Goal: Task Accomplishment & Management: Manage account settings

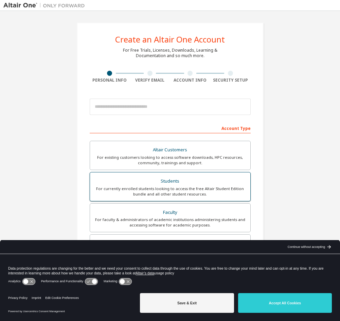
click at [189, 181] on div "Students" at bounding box center [170, 181] width 152 height 10
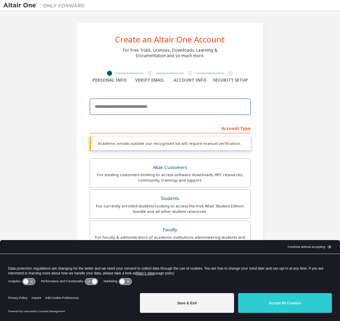
click at [175, 107] on input "email" at bounding box center [170, 106] width 161 height 16
type input "**********"
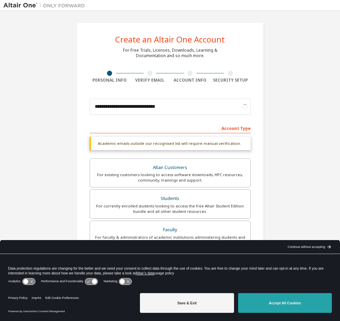
click at [271, 298] on button "Accept All Cookies" at bounding box center [285, 303] width 94 height 20
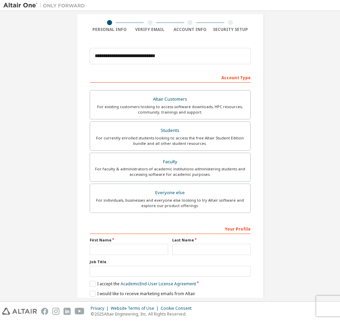
scroll to position [68, 0]
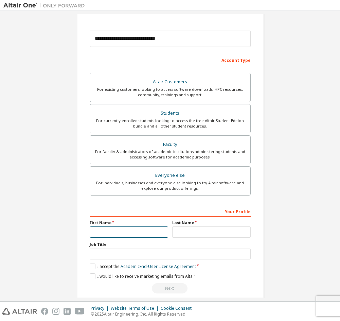
click at [123, 227] on input "text" at bounding box center [129, 231] width 78 height 11
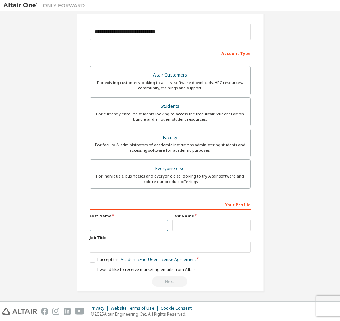
scroll to position [76, 0]
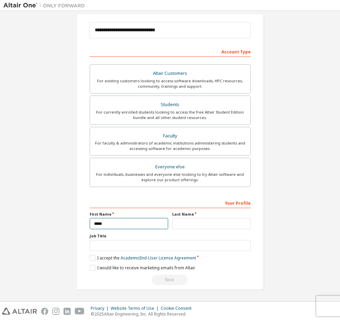
type input "*****"
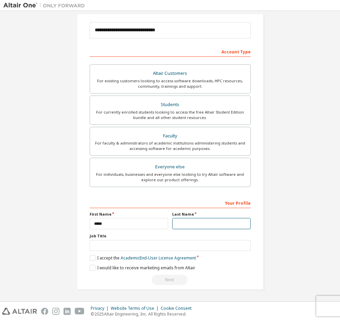
click at [189, 223] on input "text" at bounding box center [211, 223] width 78 height 11
type input "****"
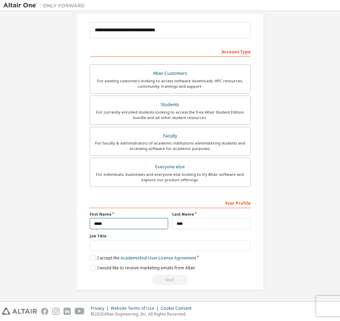
click at [94, 224] on input "*****" at bounding box center [129, 223] width 78 height 11
type input "*****"
click at [105, 239] on div "Job Title" at bounding box center [170, 242] width 161 height 18
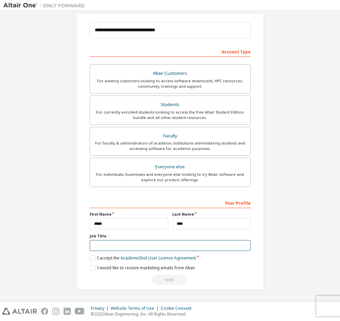
click at [106, 244] on input "text" at bounding box center [170, 245] width 161 height 11
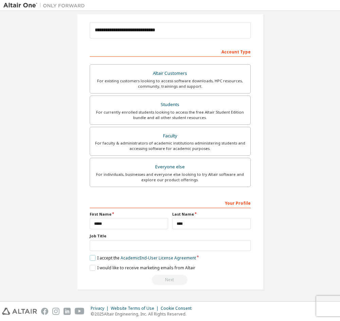
click at [92, 257] on label "I accept the Academic End-User License Agreement" at bounding box center [143, 258] width 106 height 6
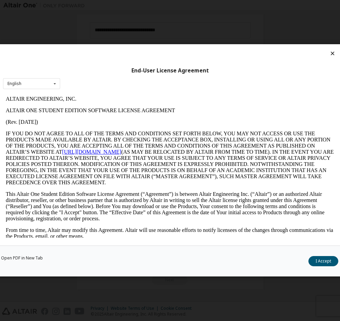
scroll to position [0, 0]
click at [319, 258] on button "I Accept" at bounding box center [323, 261] width 30 height 10
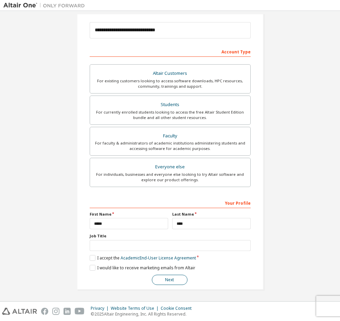
click at [174, 277] on button "Next" at bounding box center [170, 279] width 36 height 10
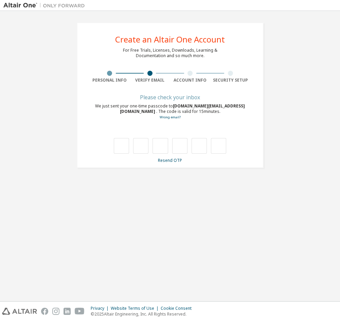
type input "*"
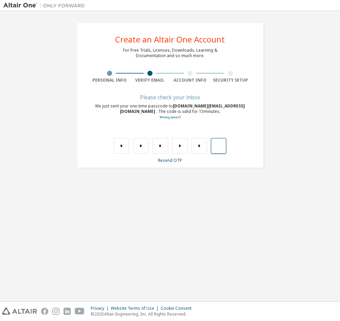
type input "*"
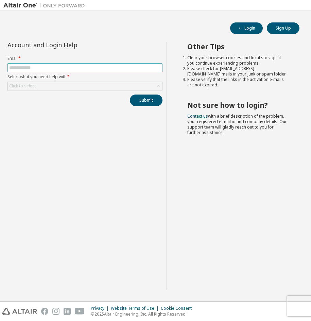
click at [65, 67] on input "text" at bounding box center [84, 67] width 151 height 5
type input "**********"
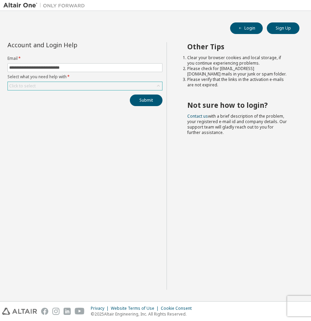
click at [66, 85] on div "Click to select" at bounding box center [85, 86] width 154 height 8
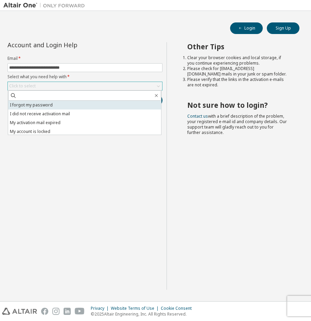
click at [73, 102] on li "I forgot my password" at bounding box center [84, 105] width 153 height 9
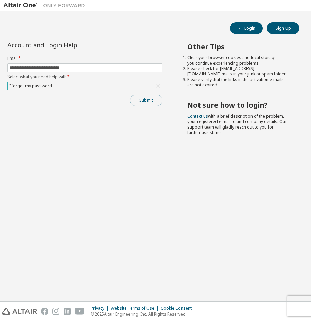
click at [142, 99] on button "Submit" at bounding box center [146, 100] width 33 height 12
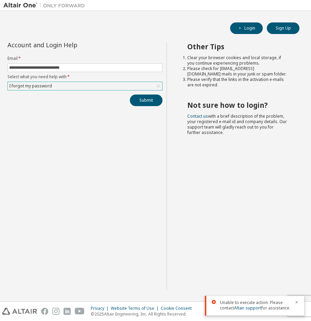
click at [142, 80] on form "**********" at bounding box center [84, 73] width 155 height 35
click at [138, 83] on div "I forgot my password" at bounding box center [85, 86] width 154 height 8
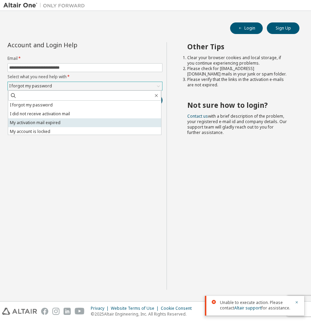
click at [54, 124] on li "My activation mail expired" at bounding box center [84, 122] width 153 height 9
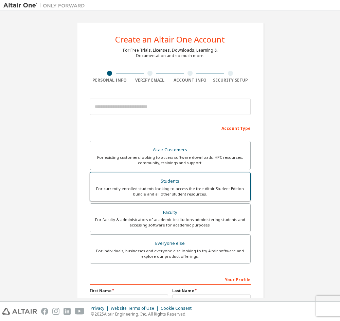
click at [197, 195] on div "For currently enrolled students looking to access the free Altair Student Editi…" at bounding box center [170, 191] width 152 height 11
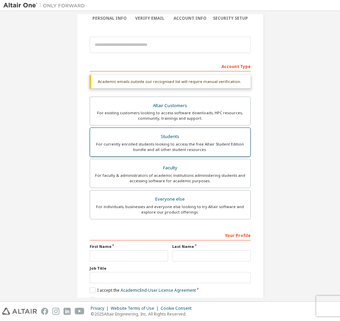
scroll to position [68, 0]
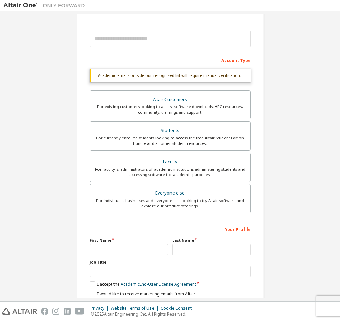
click at [142, 241] on label "First Name" at bounding box center [129, 239] width 78 height 5
click at [142, 245] on input "text" at bounding box center [129, 249] width 78 height 11
type input "*****"
click at [197, 249] on input "text" at bounding box center [211, 249] width 78 height 11
type input "****"
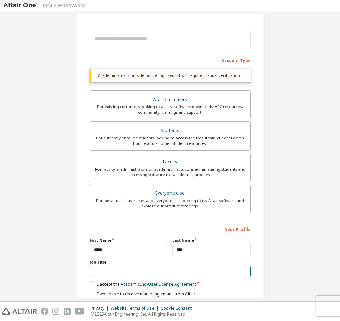
click at [170, 272] on input "text" at bounding box center [170, 271] width 161 height 11
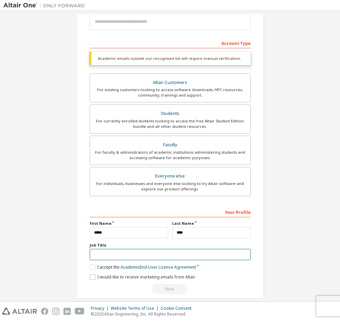
scroll to position [94, 0]
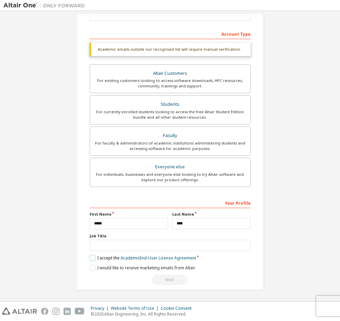
click at [94, 257] on label "I accept the Academic End-User License Agreement" at bounding box center [143, 258] width 106 height 6
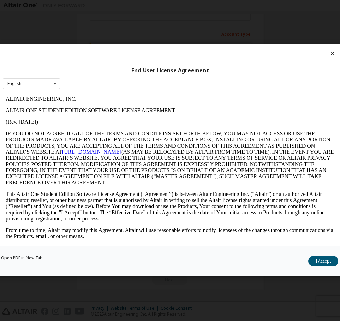
scroll to position [0, 0]
click at [332, 262] on button "I Accept" at bounding box center [323, 261] width 30 height 10
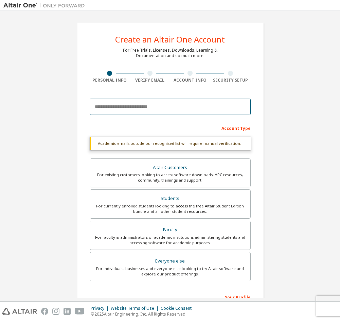
click at [155, 111] on input "email" at bounding box center [170, 106] width 161 height 16
type input "**********"
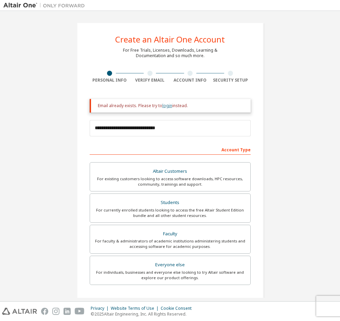
click at [168, 105] on link "login" at bounding box center [167, 106] width 10 height 6
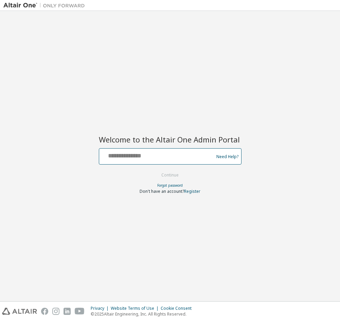
click at [183, 156] on input "text" at bounding box center [157, 155] width 111 height 10
type input "**********"
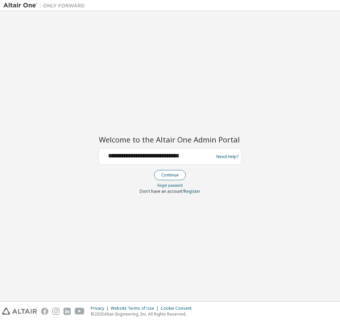
click at [180, 174] on button "Continue" at bounding box center [170, 175] width 32 height 10
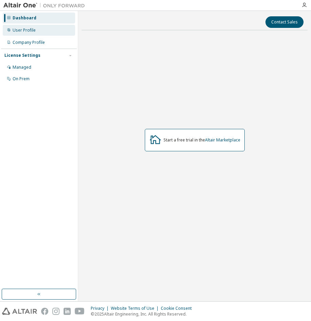
click at [36, 33] on div "User Profile" at bounding box center [39, 30] width 72 height 11
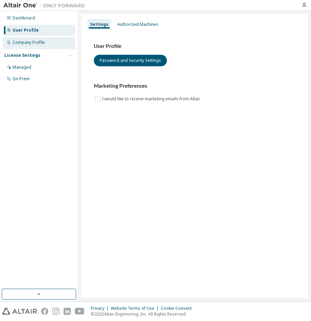
click at [35, 40] on div "Company Profile" at bounding box center [29, 42] width 32 height 5
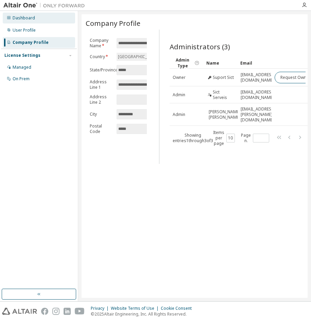
click at [33, 18] on div "Dashboard" at bounding box center [24, 17] width 22 height 5
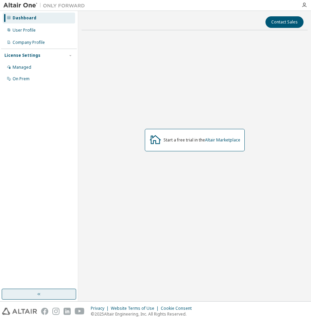
click at [36, 296] on icon "button" at bounding box center [38, 293] width 5 height 5
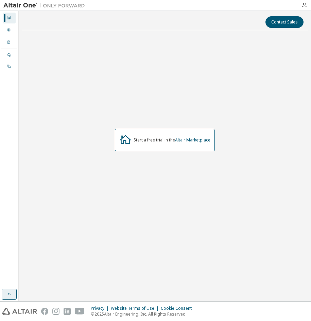
click at [98, 10] on div at bounding box center [192, 5] width 209 height 11
click at [9, 291] on icon "button" at bounding box center [8, 293] width 5 height 5
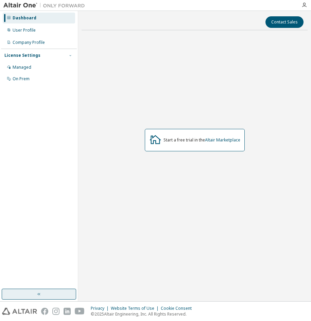
click at [72, 54] on icon "button" at bounding box center [70, 55] width 4 height 4
click at [22, 67] on div "Managed" at bounding box center [22, 67] width 19 height 5
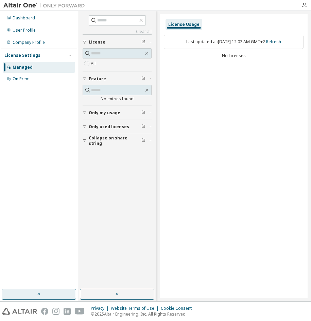
click at [103, 41] on span "License" at bounding box center [97, 41] width 17 height 5
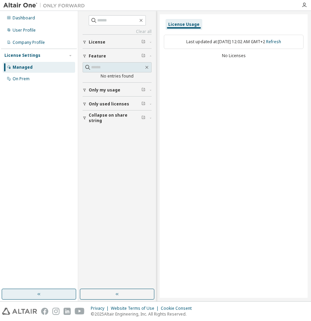
click at [103, 41] on span "License" at bounding box center [97, 41] width 17 height 5
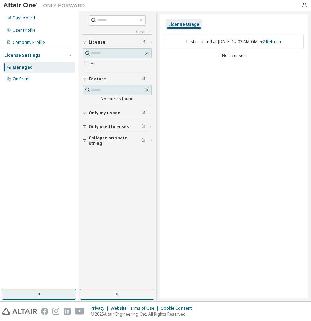
click at [243, 54] on div "No Licenses" at bounding box center [234, 55] width 140 height 5
click at [83, 110] on button "Only my usage" at bounding box center [117, 112] width 69 height 15
click at [86, 127] on icon "button" at bounding box center [85, 127] width 4 height 4
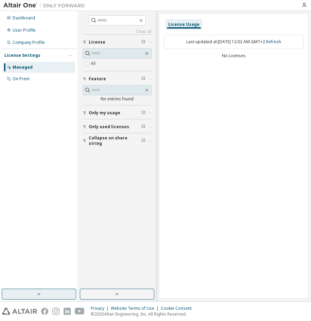
click at [144, 40] on icon "button" at bounding box center [143, 41] width 4 height 4
click at [148, 41] on div "License" at bounding box center [119, 41] width 61 height 5
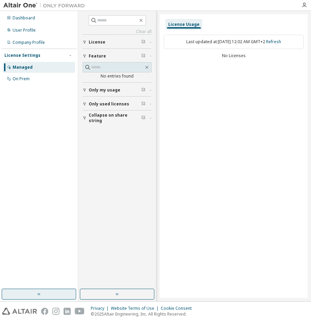
click at [150, 41] on icon "button" at bounding box center [150, 42] width 4 height 2
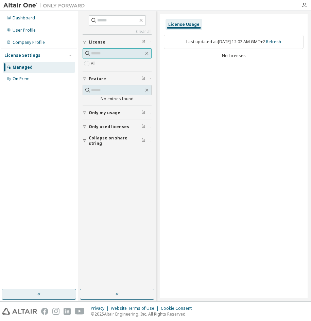
click at [122, 50] on span at bounding box center [117, 53] width 69 height 10
drag, startPoint x: 117, startPoint y: 55, endPoint x: 99, endPoint y: 61, distance: 18.6
click at [116, 55] on input "text" at bounding box center [117, 53] width 53 height 7
click at [108, 17] on input "text" at bounding box center [117, 20] width 41 height 7
click at [76, 8] on img at bounding box center [45, 5] width 85 height 7
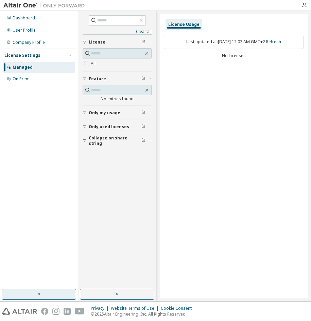
click at [76, 6] on img at bounding box center [45, 5] width 85 height 7
click at [303, 7] on icon "button" at bounding box center [303, 4] width 5 height 5
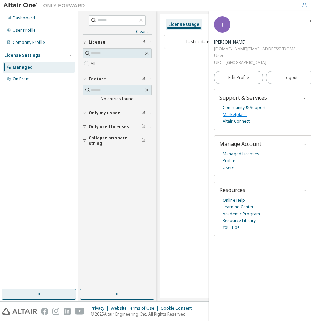
click at [238, 116] on link "Marketplace" at bounding box center [234, 114] width 24 height 7
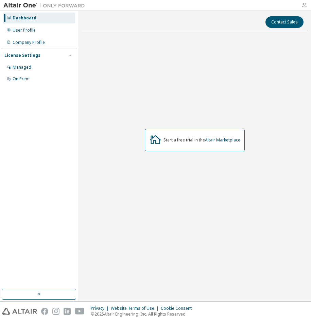
click at [306, 3] on icon "button" at bounding box center [303, 4] width 5 height 5
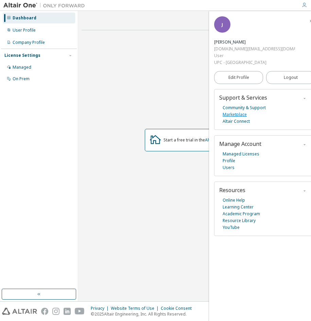
click at [237, 113] on link "Marketplace" at bounding box center [234, 114] width 24 height 7
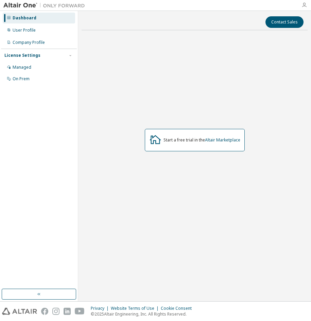
click at [304, 4] on icon "button" at bounding box center [303, 4] width 5 height 5
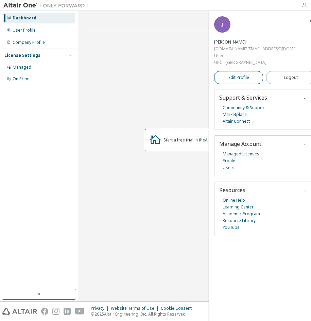
click at [244, 76] on span "Edit Profile" at bounding box center [238, 77] width 21 height 5
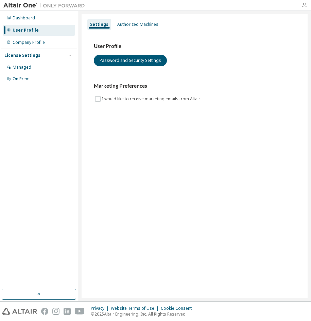
click at [306, 5] on icon "button" at bounding box center [303, 4] width 5 height 5
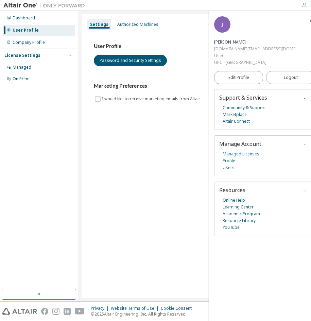
click at [248, 152] on link "Managed Licenses" at bounding box center [240, 153] width 37 height 7
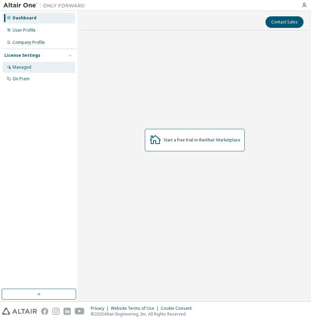
click at [32, 66] on div "Managed" at bounding box center [39, 67] width 72 height 11
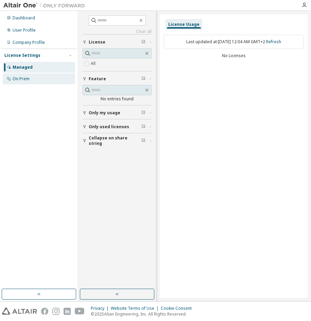
click at [22, 80] on div "On Prem" at bounding box center [21, 78] width 17 height 5
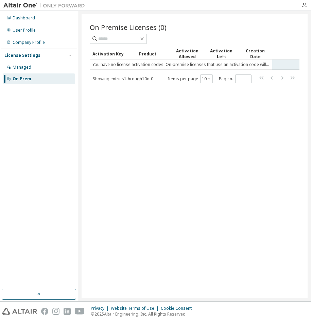
click at [273, 64] on tr "You have no license activation codes. On-premise licenses that use an activatio…" at bounding box center [195, 64] width 210 height 10
click at [73, 7] on img at bounding box center [45, 5] width 85 height 7
click at [76, 4] on img at bounding box center [45, 5] width 85 height 7
click at [302, 8] on icon "button" at bounding box center [303, 4] width 5 height 5
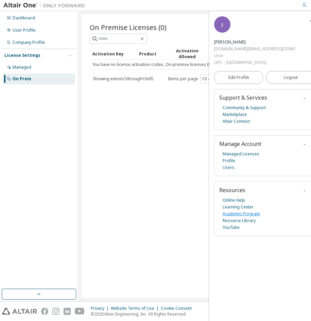
click at [251, 213] on link "Academic Program" at bounding box center [240, 213] width 37 height 7
